Goal: Information Seeking & Learning: Learn about a topic

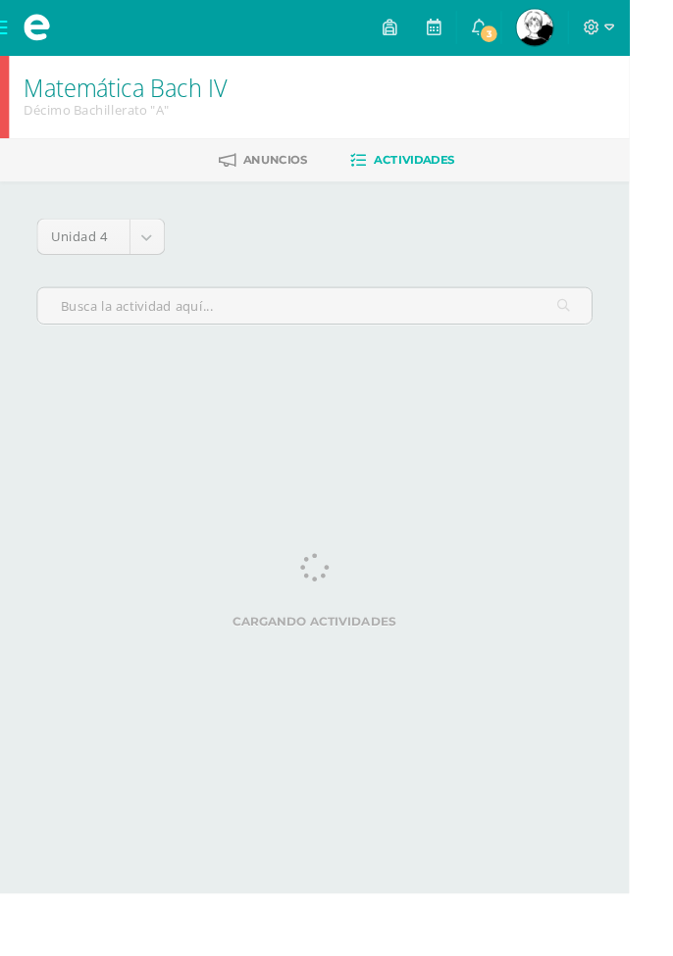
click at [533, 41] on span "3" at bounding box center [523, 36] width 22 height 22
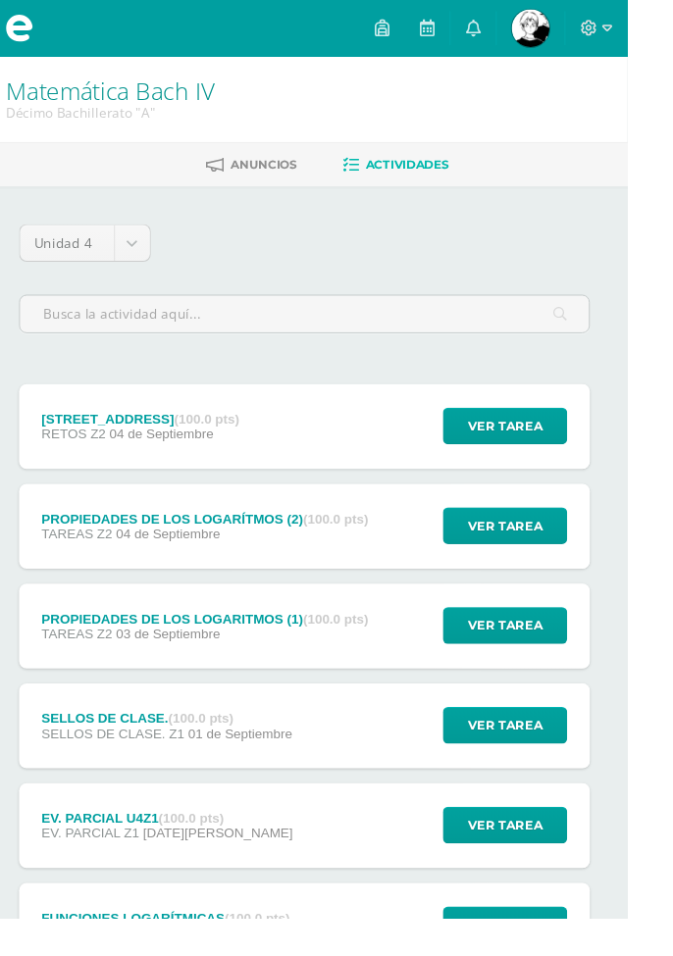
click at [174, 257] on body "Mis cursos Archivos Cerrar panel Biología [PERSON_NAME] IV Décimo Bachillerato …" at bounding box center [336, 773] width 673 height 1547
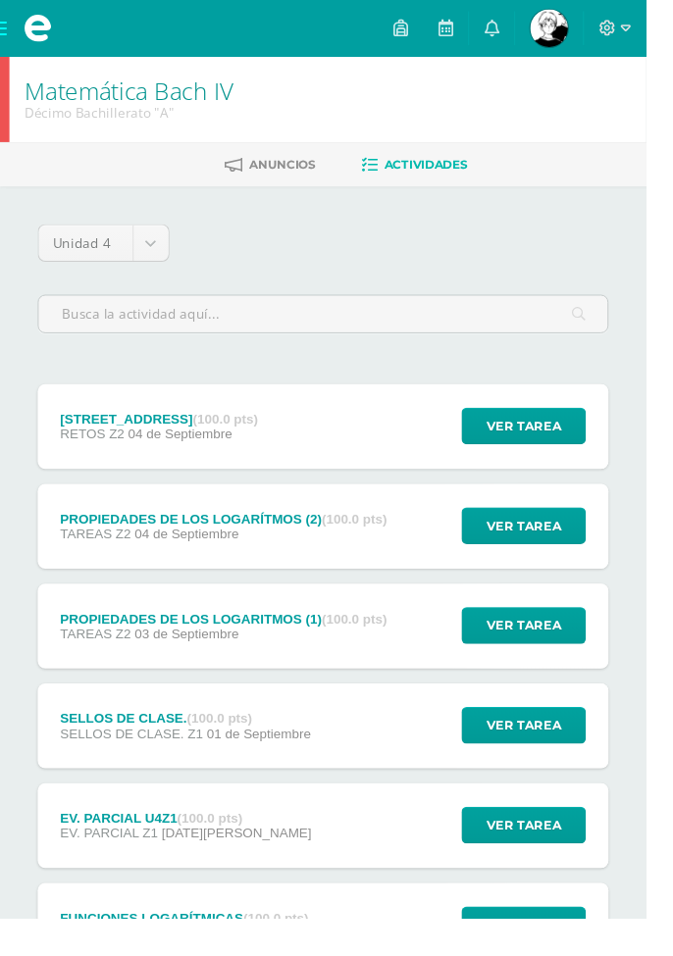
click at [5, 33] on span at bounding box center [39, 29] width 78 height 59
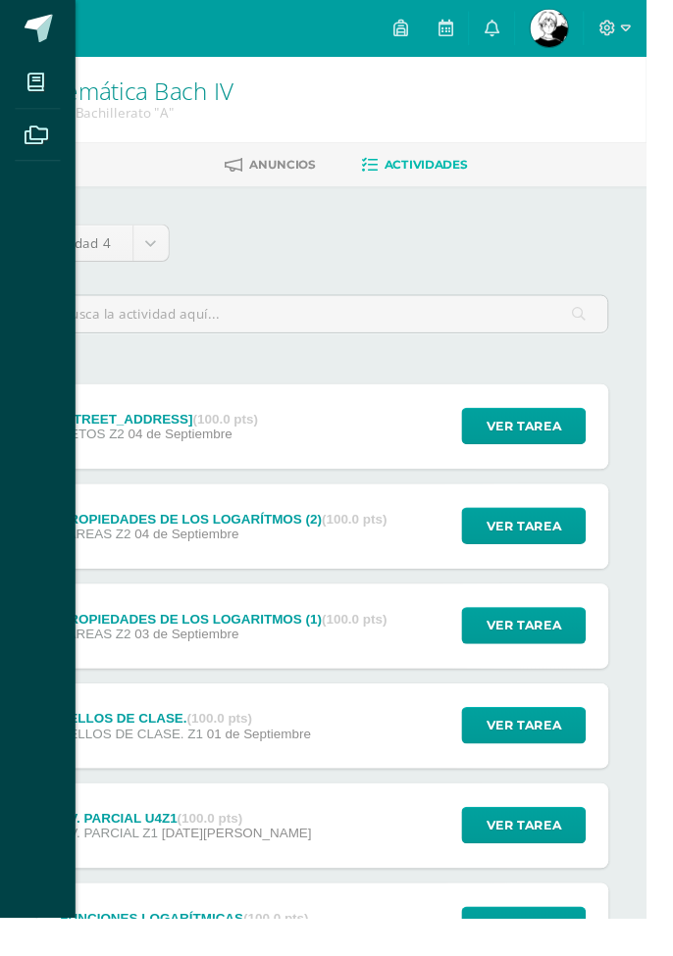
click at [37, 87] on icon at bounding box center [37, 86] width 18 height 20
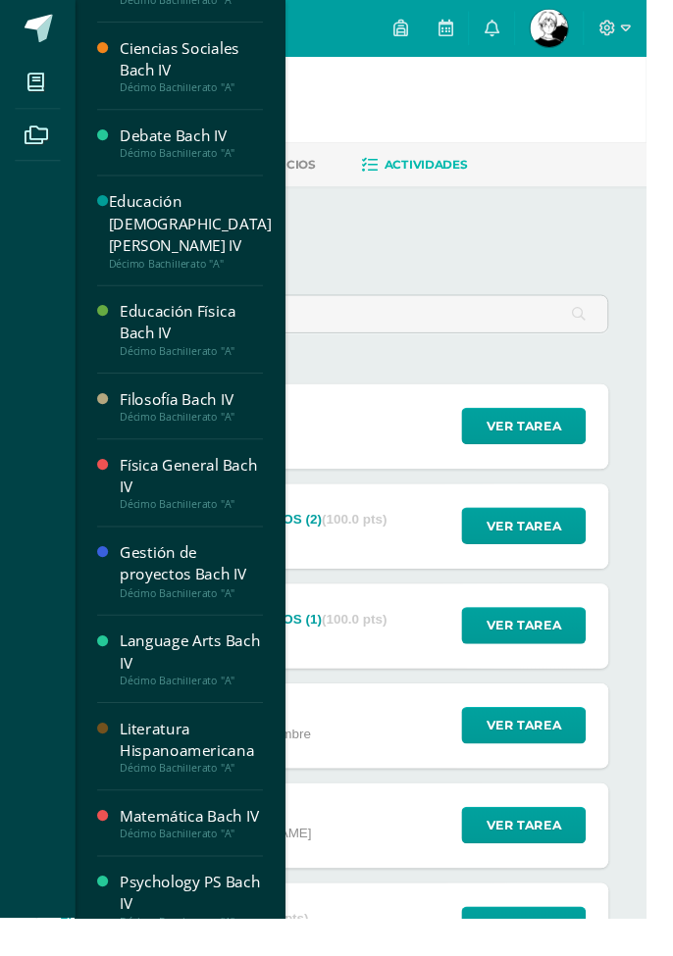
scroll to position [54, 0]
click at [213, 233] on div "Educación [DEMOGRAPHIC_DATA][PERSON_NAME] IV" at bounding box center [198, 232] width 170 height 68
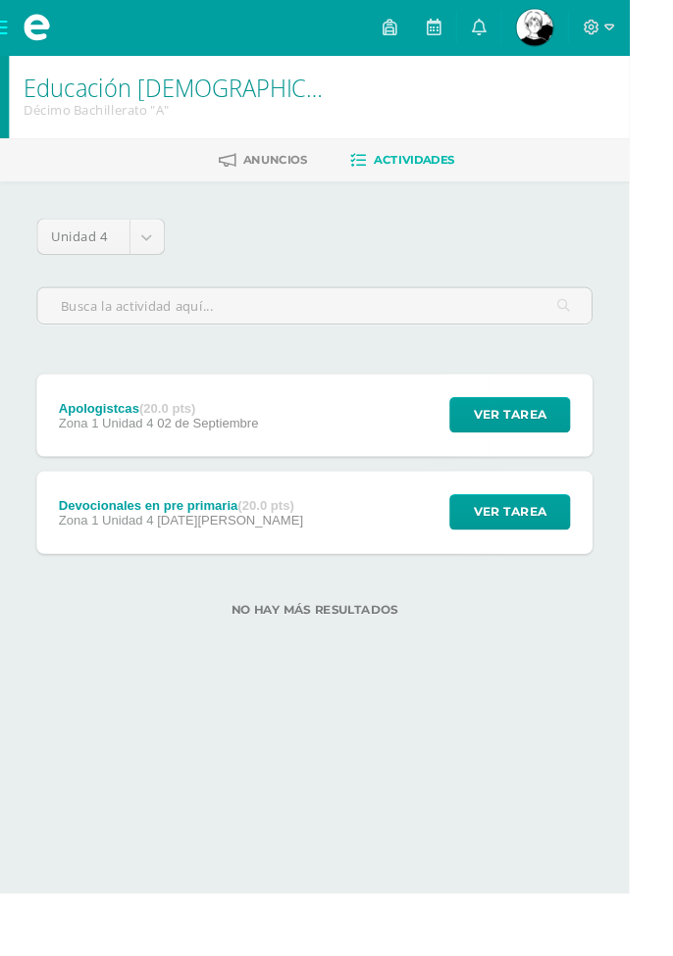
click at [383, 451] on div "Apologistcas (20.0 pts) Zona 1 Unidad 4 [DATE] Ver tarea Apologistcas Educación…" at bounding box center [336, 444] width 594 height 88
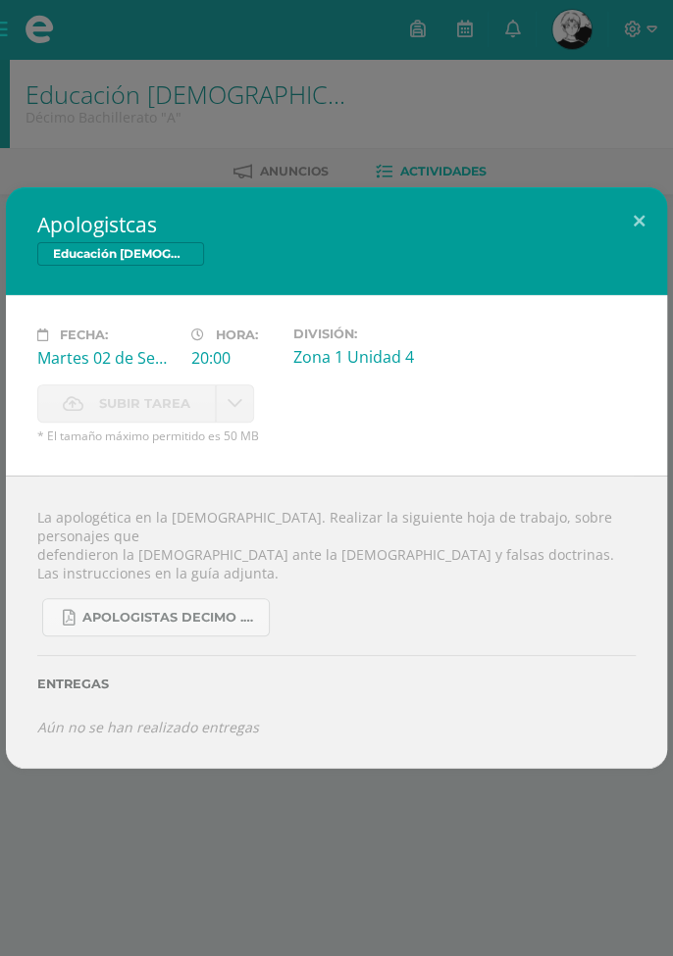
click at [644, 261] on div "Apologistcas Educación [DEMOGRAPHIC_DATA][PERSON_NAME] IV" at bounding box center [336, 241] width 661 height 108
click at [644, 231] on button at bounding box center [639, 220] width 56 height 67
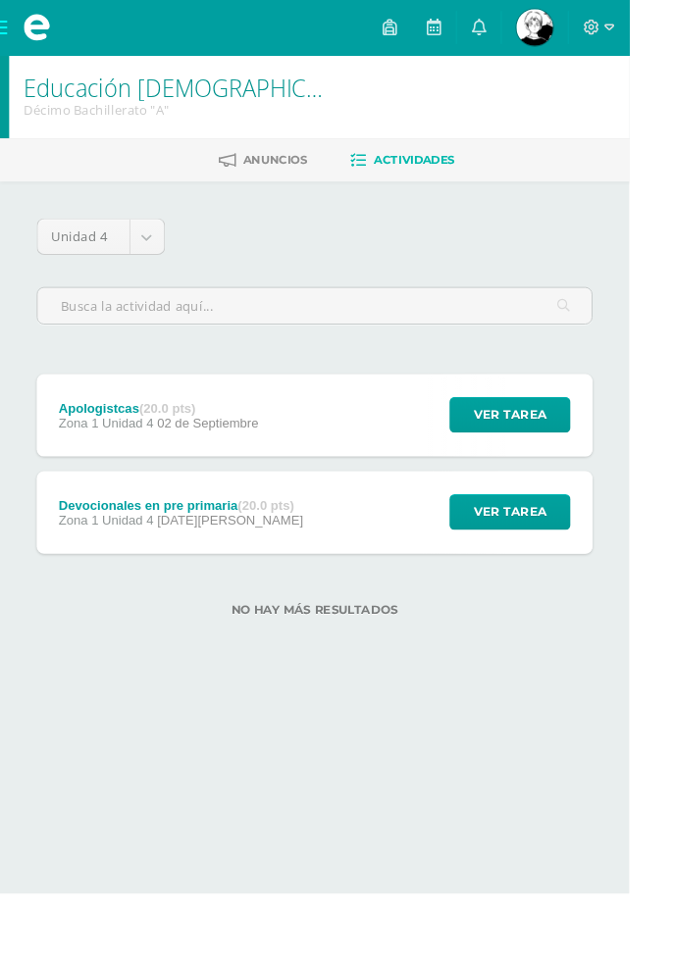
click at [0, 28] on span at bounding box center [39, 29] width 78 height 59
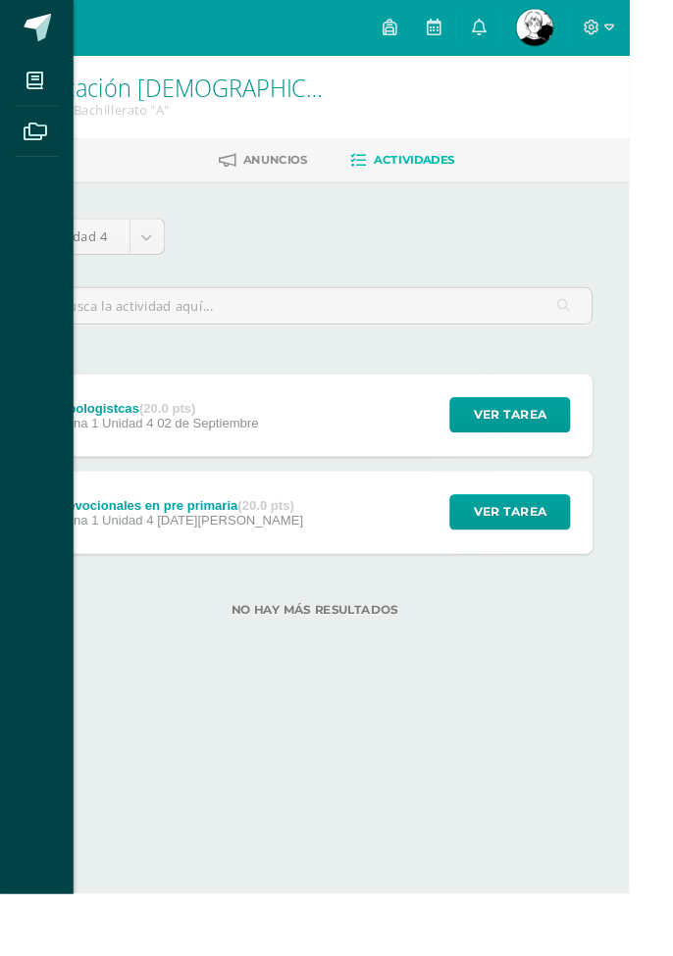
click at [28, 88] on icon at bounding box center [37, 86] width 18 height 20
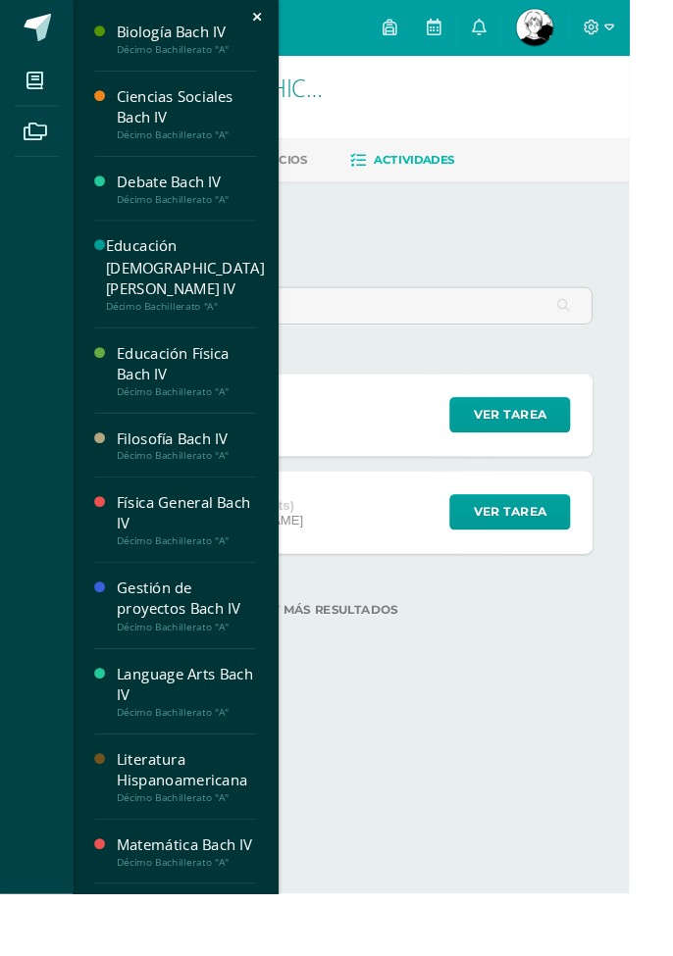
click at [145, 198] on div "Debate Bach IV" at bounding box center [199, 194] width 149 height 23
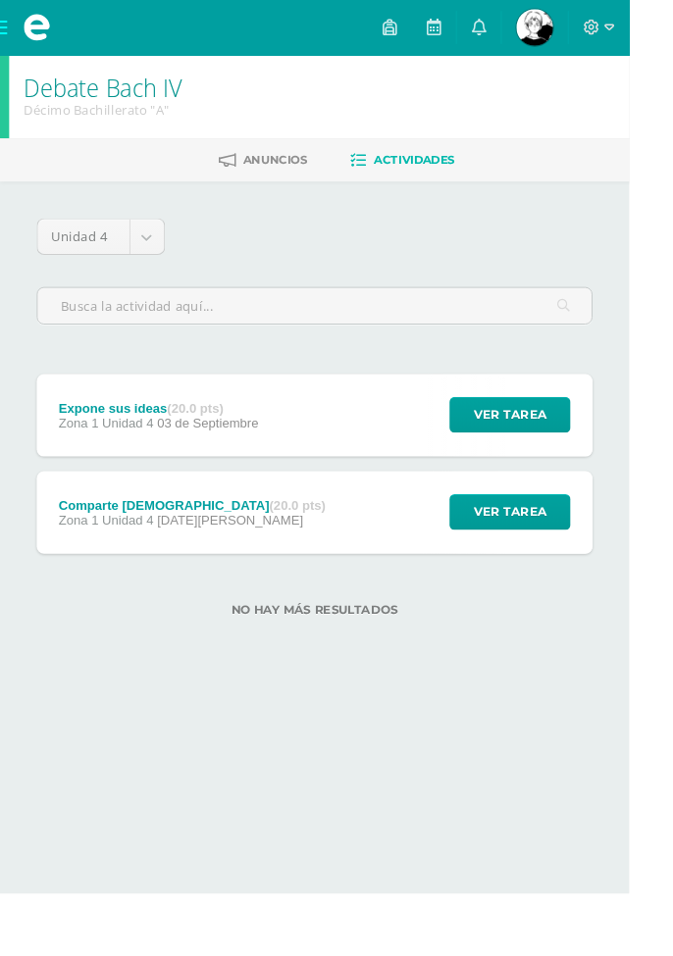
click at [396, 431] on div "Expone sus ideas (20.0 pts) Zona 1 Unidad 4 [DATE] Ver tarea Expone sus ideas D…" at bounding box center [336, 444] width 594 height 88
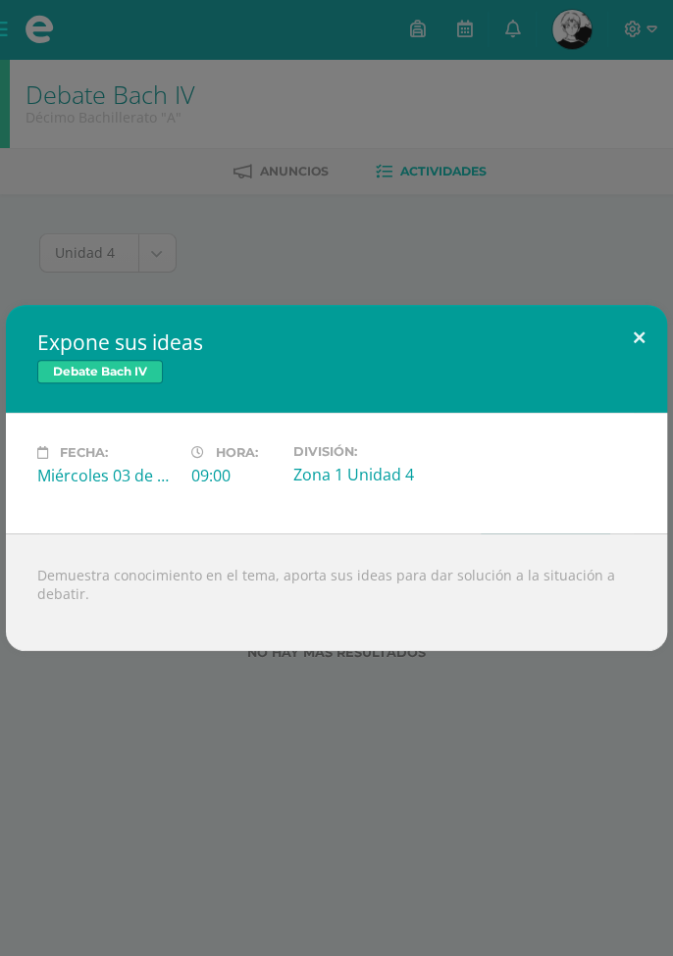
click at [616, 342] on button at bounding box center [639, 338] width 56 height 67
